Goal: Task Accomplishment & Management: Complete application form

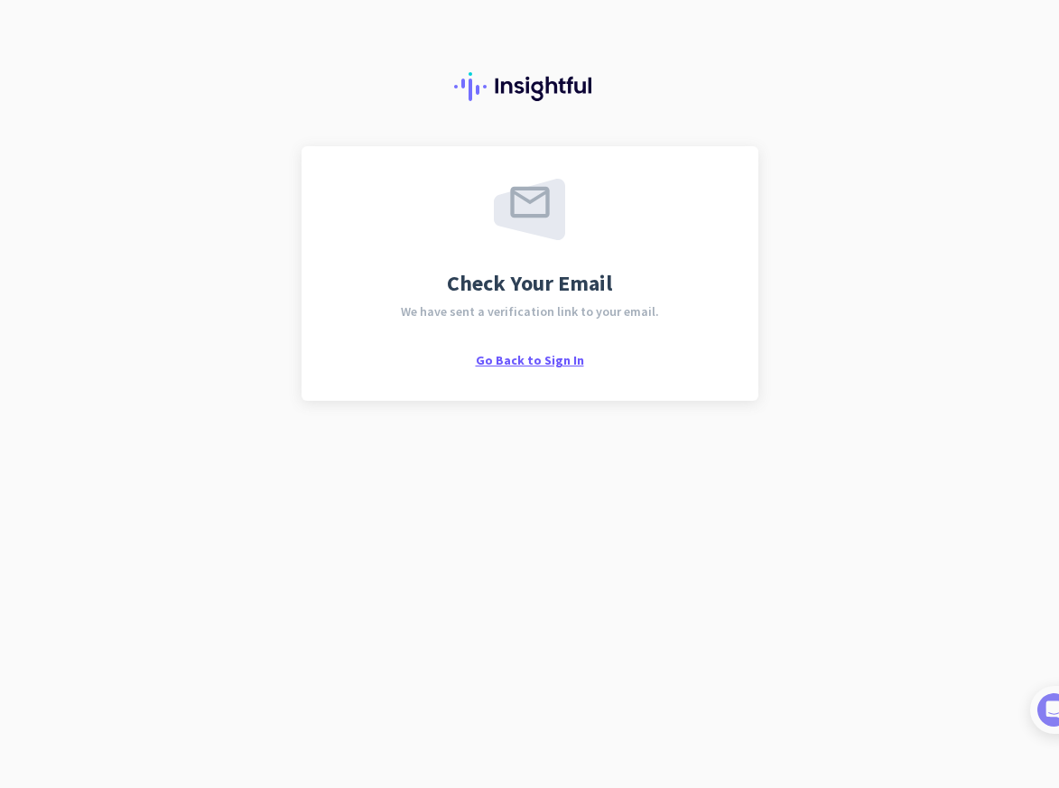
click at [550, 357] on span "Go Back to Sign In" at bounding box center [530, 360] width 108 height 16
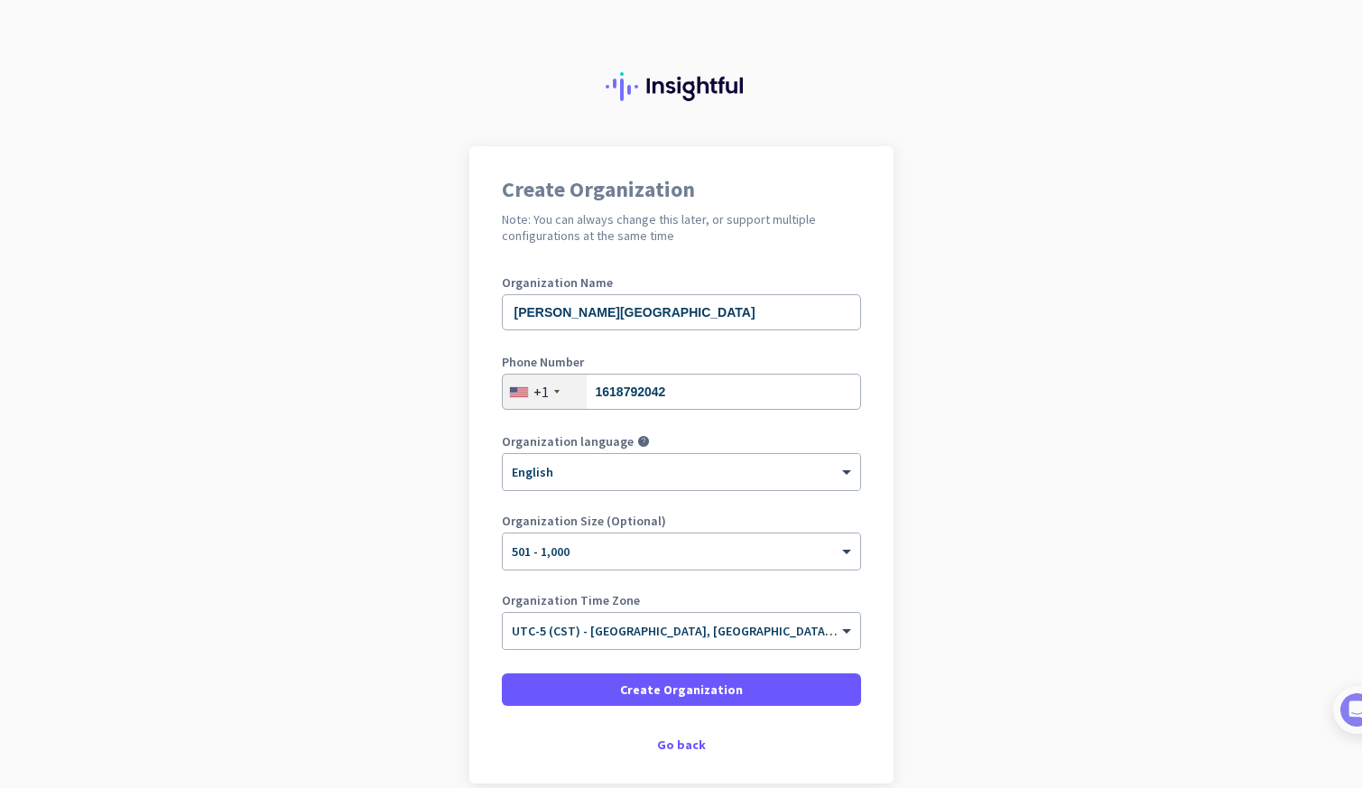
click at [287, 60] on div at bounding box center [681, 73] width 1362 height 146
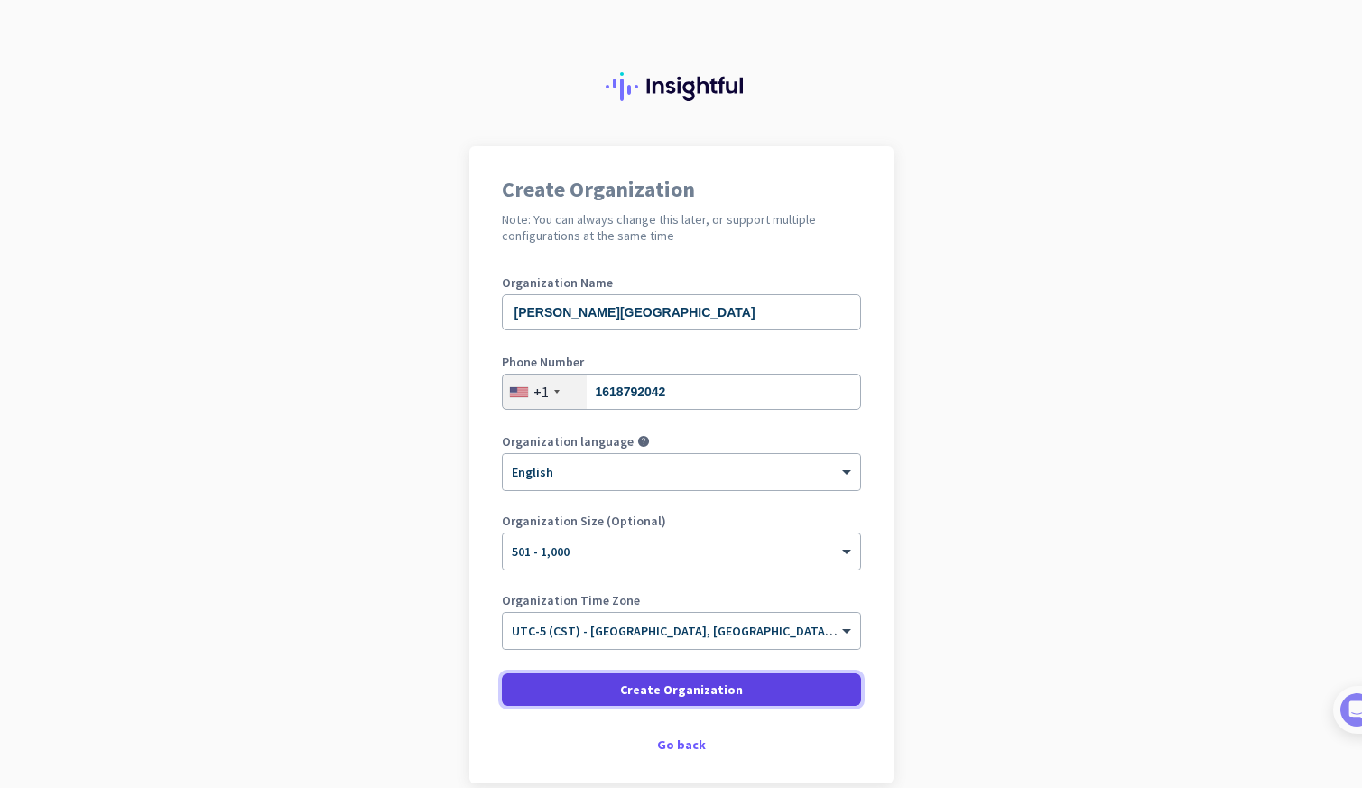
click at [741, 687] on span at bounding box center [681, 689] width 359 height 43
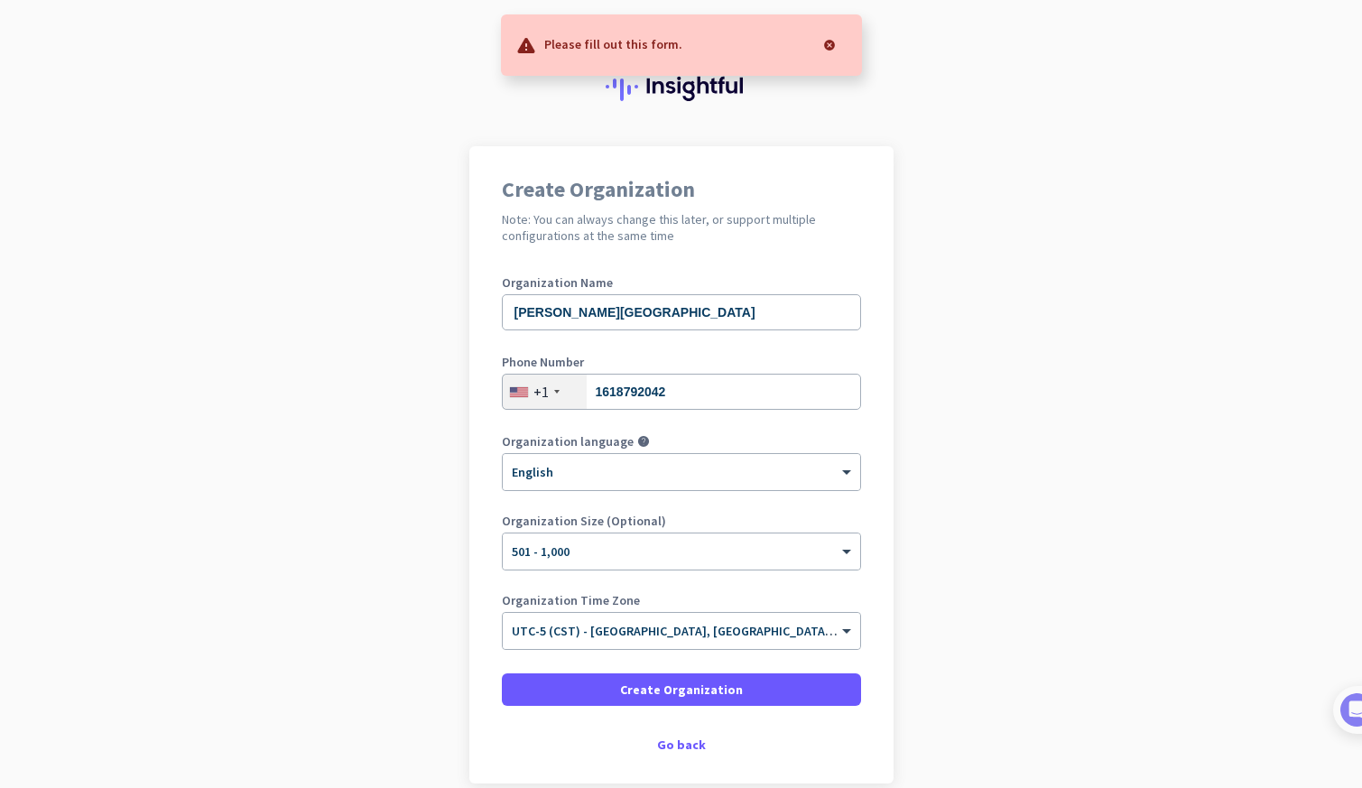
click at [769, 41] on div "Please fill out this form." at bounding box center [681, 44] width 361 height 61
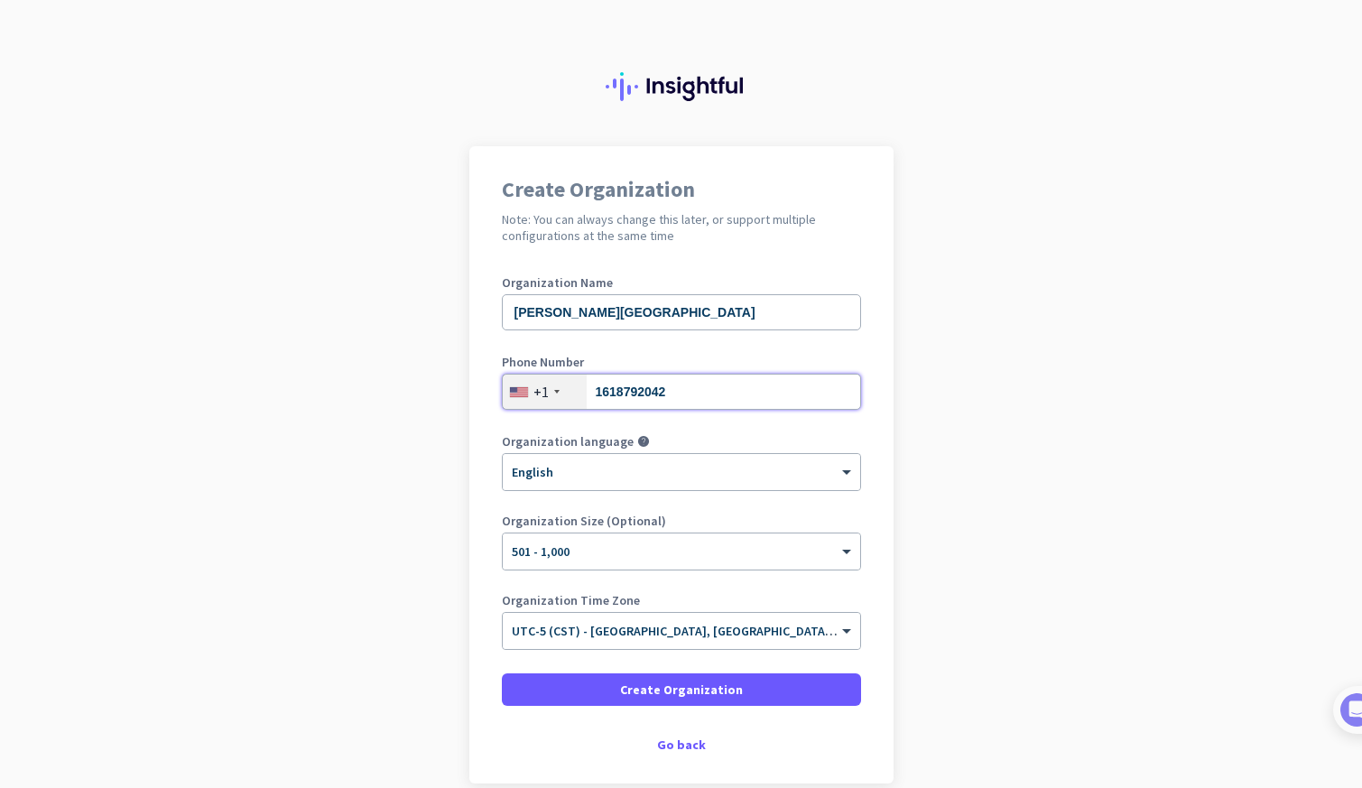
click at [646, 394] on input "1618792042" at bounding box center [681, 392] width 359 height 36
type input "16187920242"
click at [818, 439] on div "Organization language help" at bounding box center [681, 444] width 359 height 18
click at [719, 624] on input "text" at bounding box center [663, 625] width 303 height 14
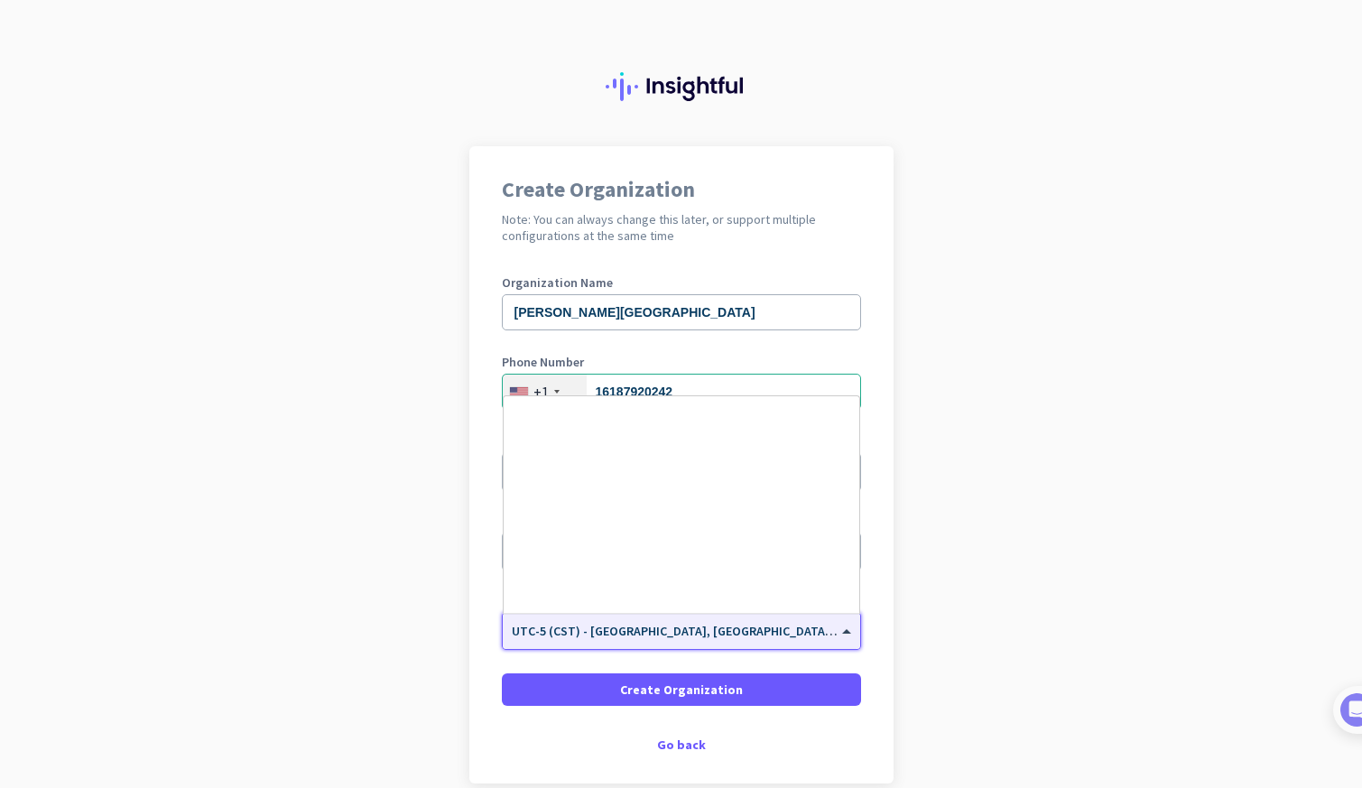
scroll to position [894, 0]
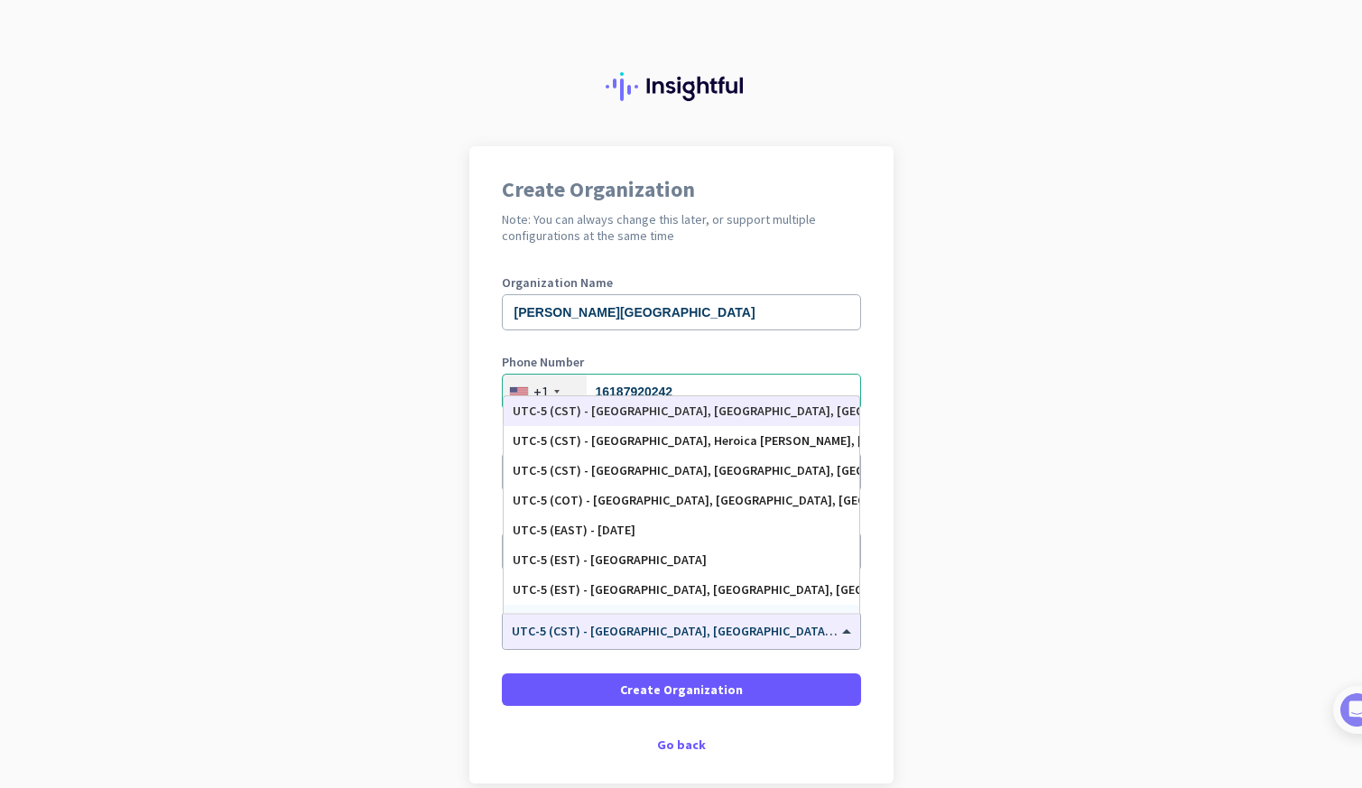
click at [982, 547] on app-onboarding-organization "Create Organization Note: You can always change this later, or support multiple…" at bounding box center [681, 509] width 1362 height 727
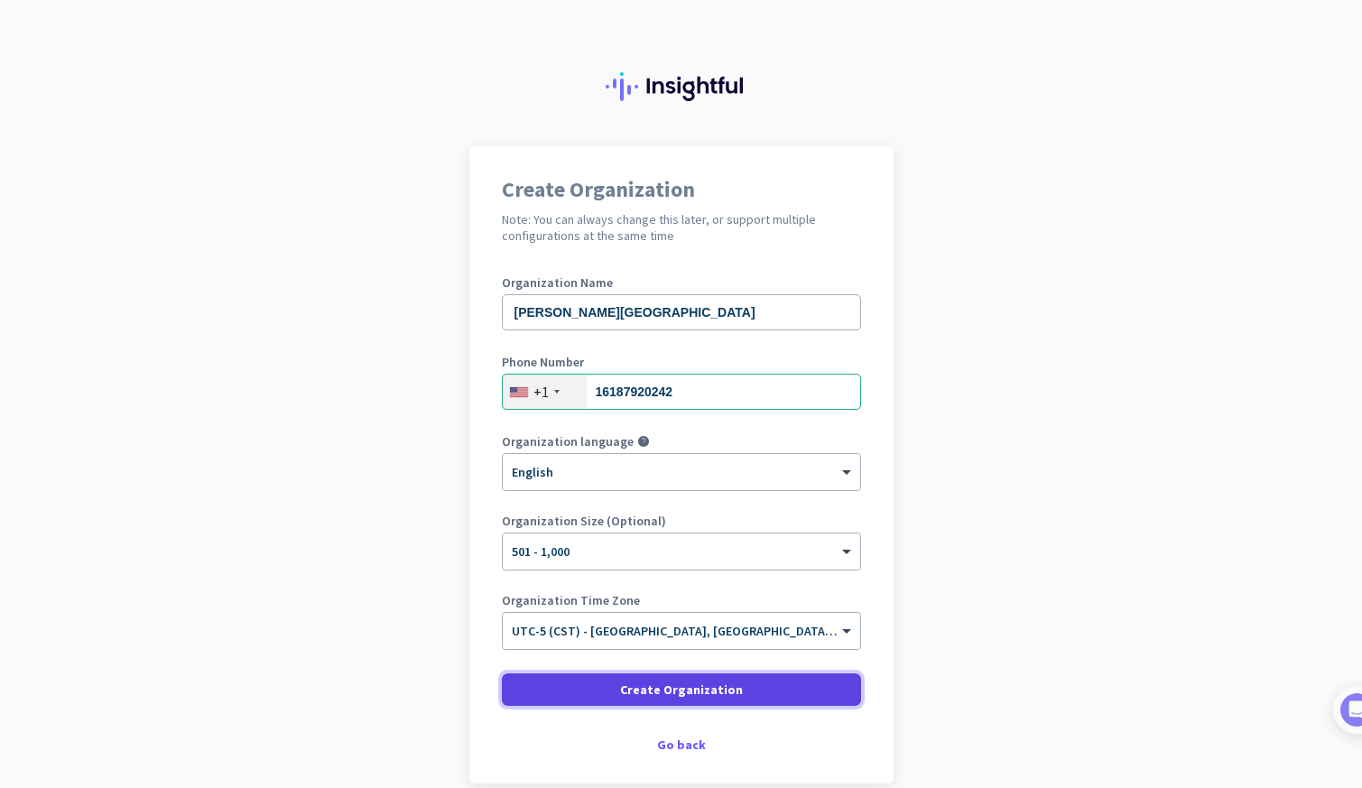
click at [787, 692] on span at bounding box center [681, 689] width 359 height 43
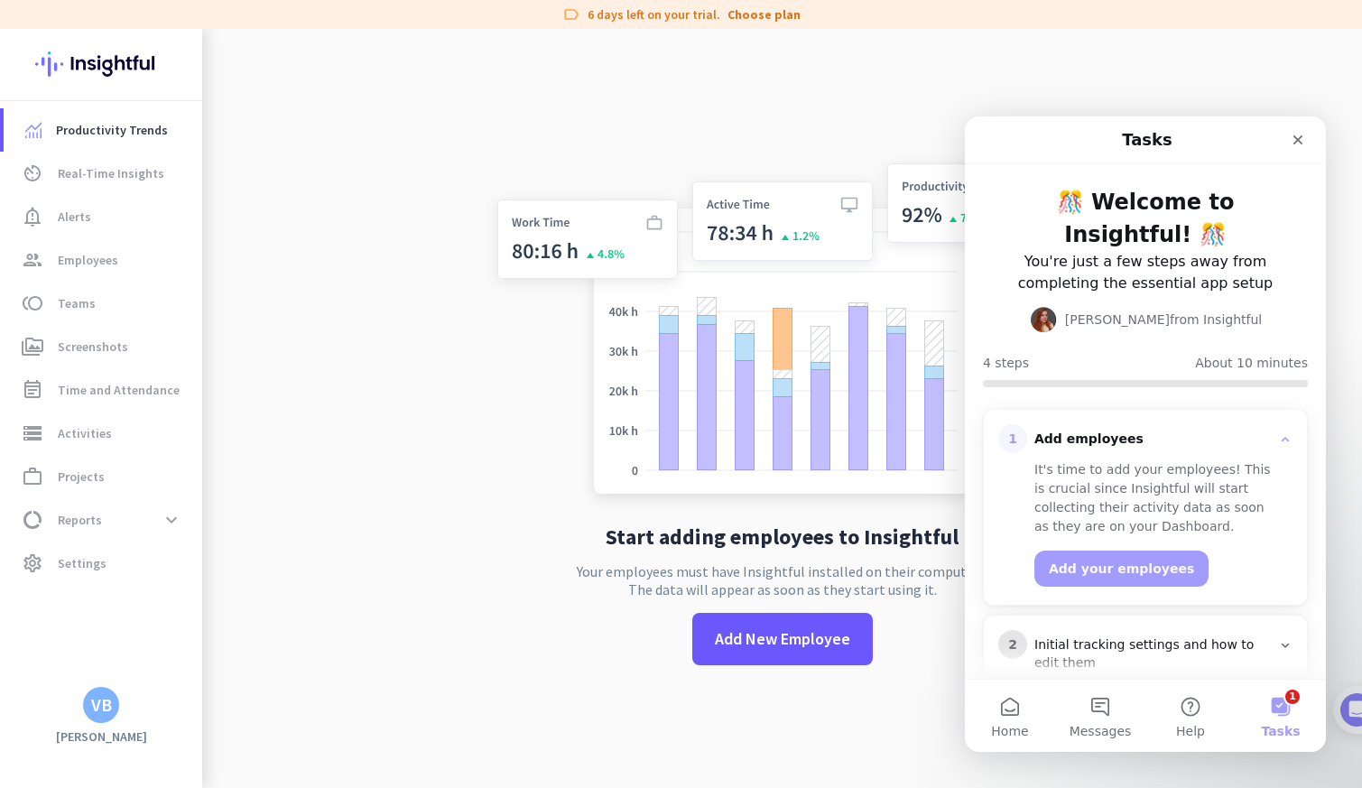
click at [431, 539] on app-no-employees "Start adding employees to Insightful Your employees must have Insightful instal…" at bounding box center [782, 423] width 1160 height 788
click at [1300, 136] on icon "Close" at bounding box center [1298, 140] width 14 height 14
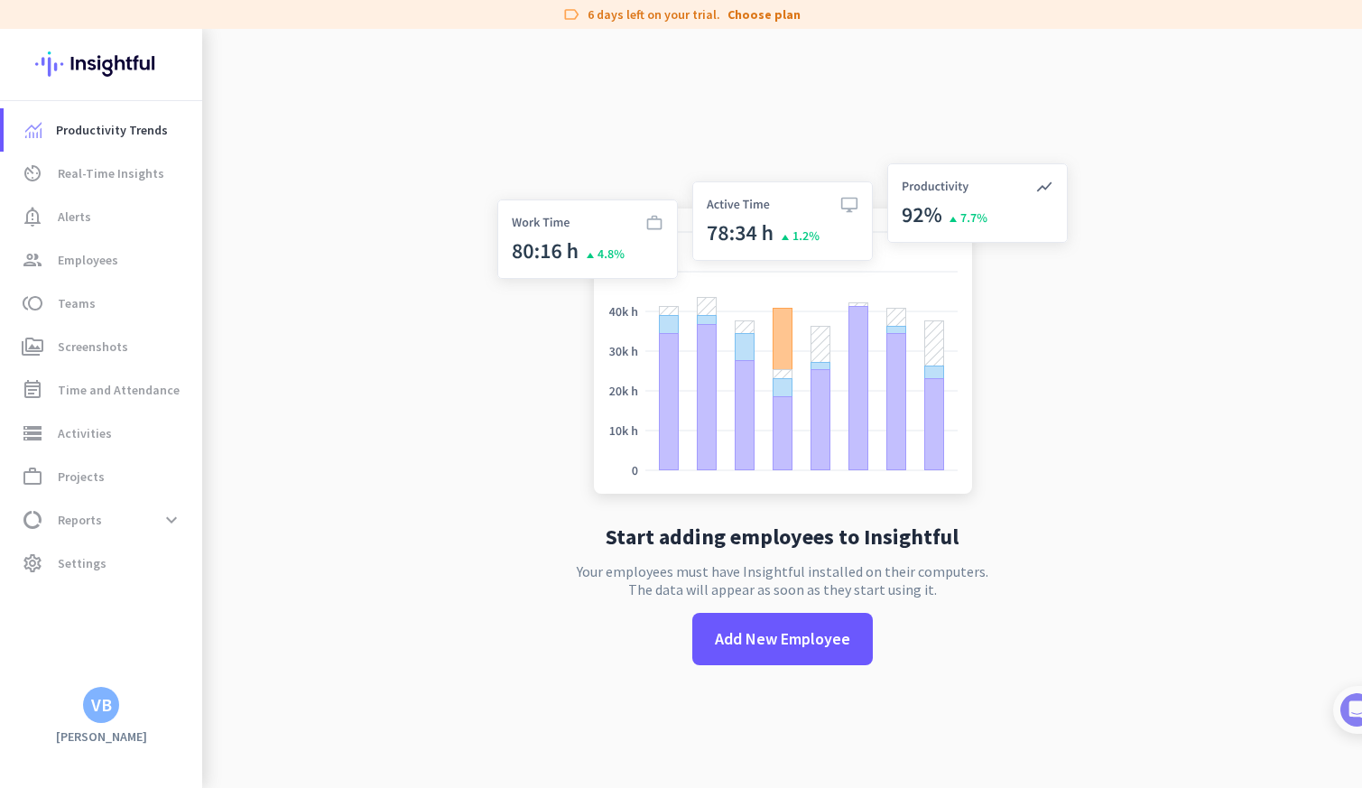
click at [1212, 117] on app-no-employees "Start adding employees to Insightful Your employees must have Insightful instal…" at bounding box center [782, 423] width 1160 height 788
click at [779, 16] on link "Choose plan" at bounding box center [763, 14] width 73 height 18
click at [84, 308] on span "Teams" at bounding box center [77, 303] width 38 height 22
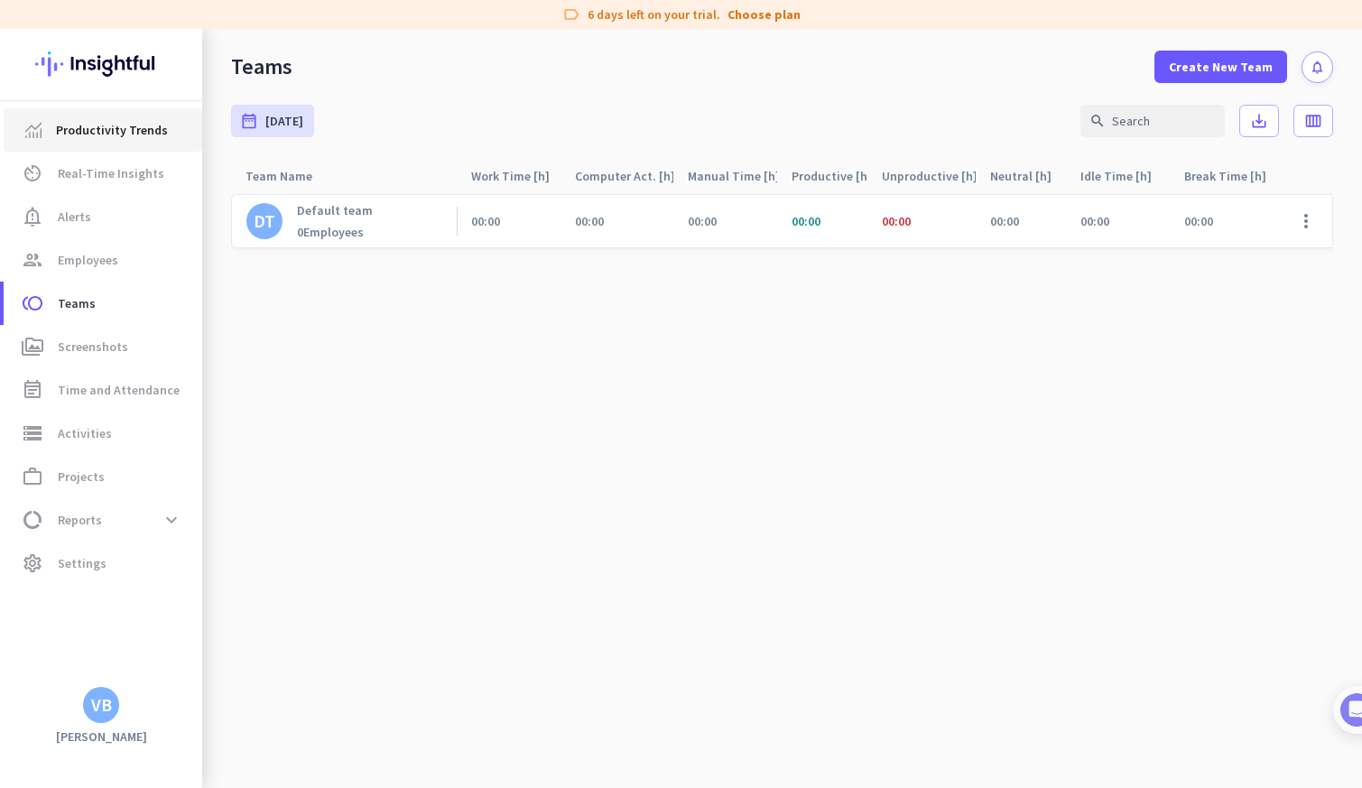
click at [150, 138] on span "Productivity Trends" at bounding box center [112, 130] width 112 height 22
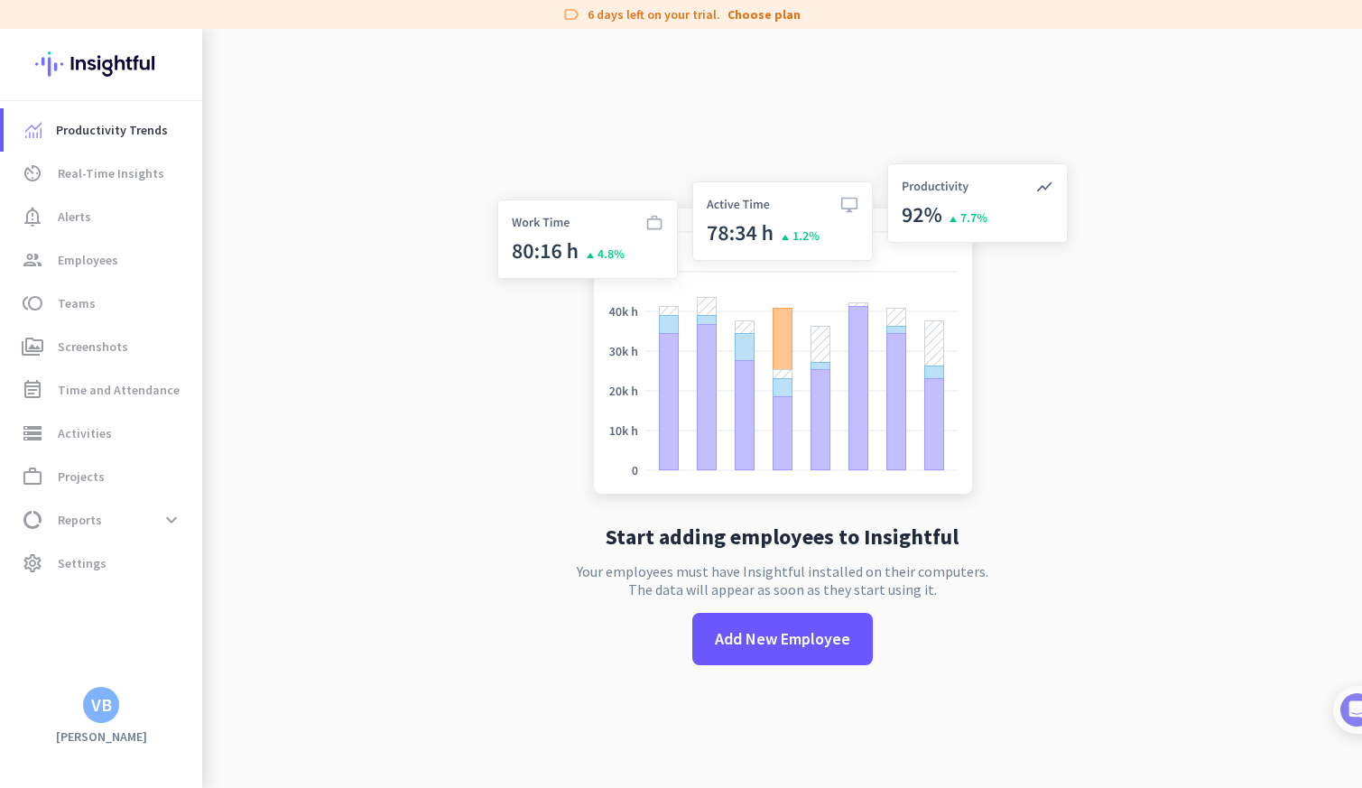
click at [1019, 83] on div "Start adding employees to Insightful Your employees must have Insightful instal…" at bounding box center [782, 423] width 597 height 788
click at [670, 96] on div "Start adding employees to Insightful Your employees must have Insightful instal…" at bounding box center [782, 423] width 597 height 788
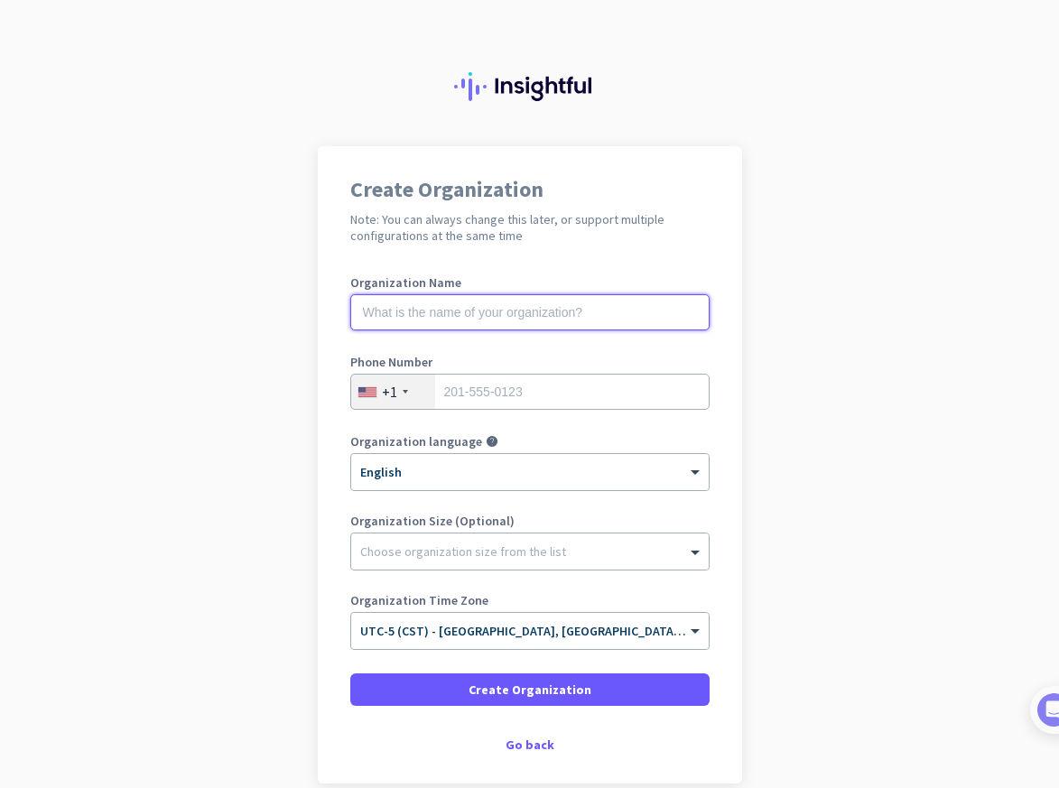
click at [547, 309] on input "text" at bounding box center [529, 312] width 359 height 36
click at [884, 167] on app-onboarding-organization "Create Organization Note: You can always change this later, or support multiple…" at bounding box center [529, 509] width 1059 height 727
